Goal: Find specific page/section: Find specific page/section

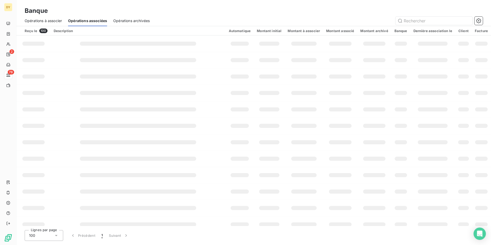
click at [53, 22] on span "Opérations à associer" at bounding box center [43, 20] width 37 height 5
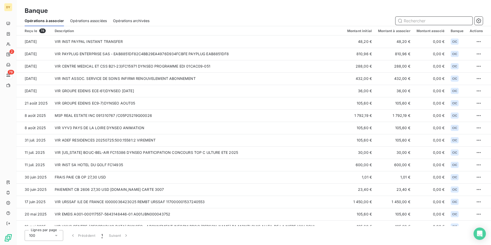
click at [46, 23] on div "Opérations à associer" at bounding box center [44, 20] width 39 height 11
click at [89, 21] on span "Opérations associées" at bounding box center [88, 20] width 37 height 5
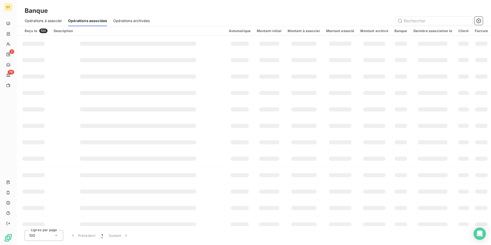
click at [57, 21] on span "Opérations à associer" at bounding box center [43, 20] width 37 height 5
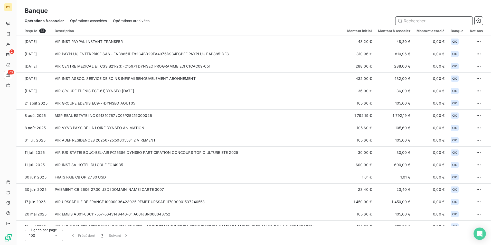
click at [81, 18] on div "Opérations associées" at bounding box center [88, 20] width 37 height 11
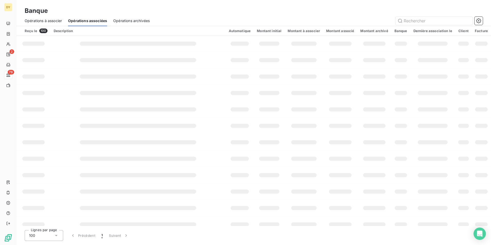
click at [61, 20] on span "Opérations à associer" at bounding box center [43, 20] width 37 height 5
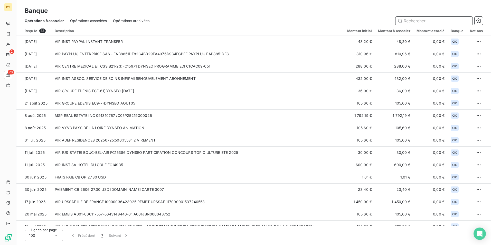
click at [88, 19] on span "Opérations associées" at bounding box center [88, 20] width 37 height 5
